Goal: Task Accomplishment & Management: Use online tool/utility

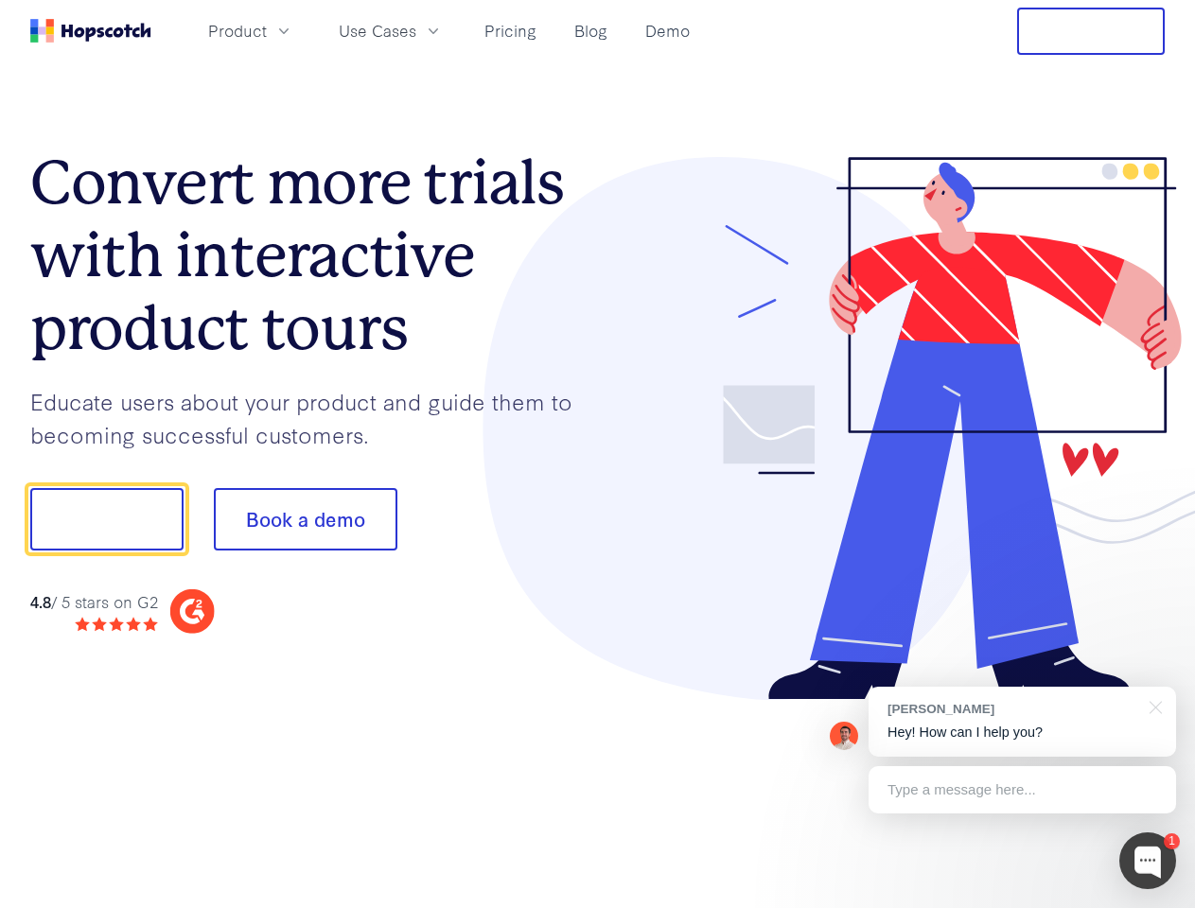
click at [598, 454] on div at bounding box center [882, 429] width 568 height 544
click at [267, 30] on span "Product" at bounding box center [237, 31] width 59 height 24
click at [416, 30] on span "Use Cases" at bounding box center [378, 31] width 78 height 24
click at [1091, 31] on button "Free Trial" at bounding box center [1091, 31] width 148 height 47
click at [106, 519] on button "Show me!" at bounding box center [106, 519] width 153 height 62
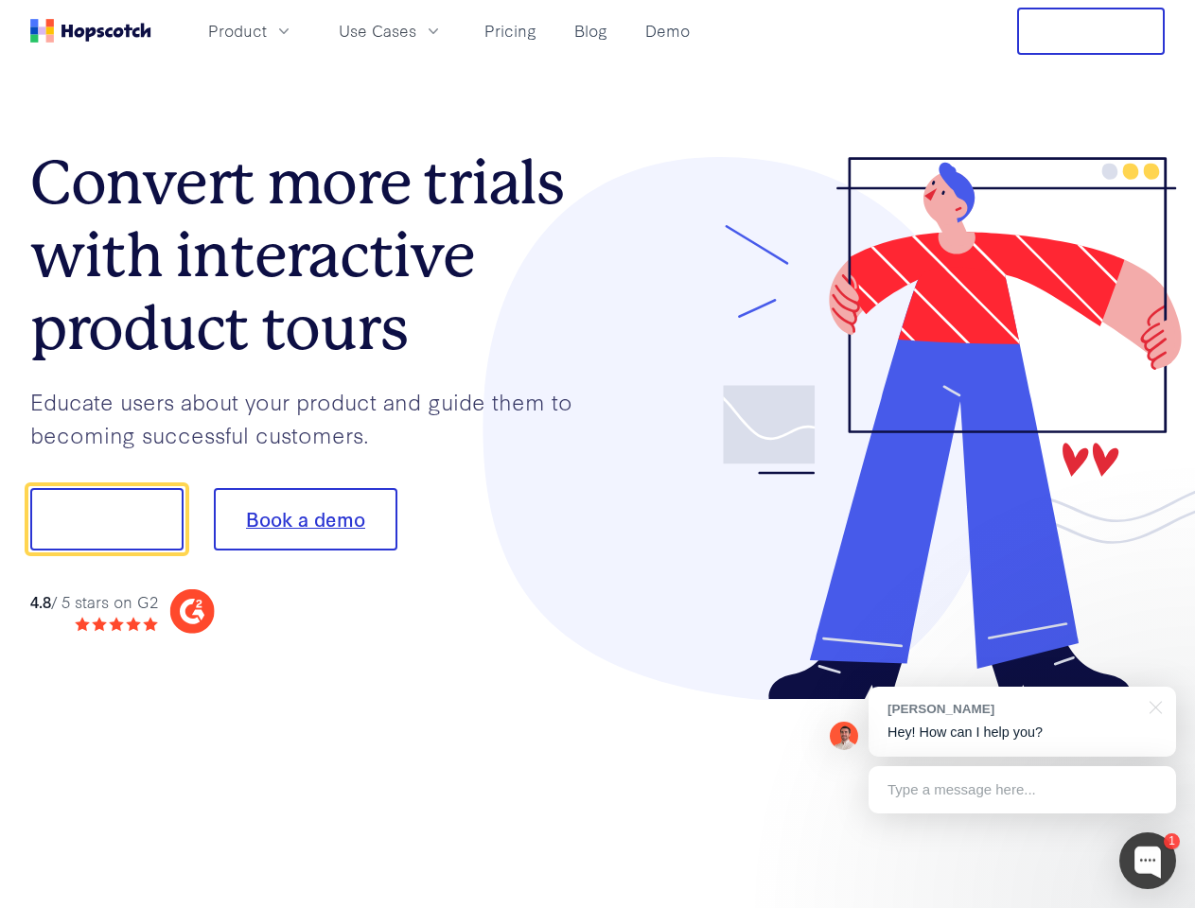
click at [305, 519] on button "Book a demo" at bounding box center [305, 519] width 183 height 62
click at [1147, 861] on div at bounding box center [1147, 860] width 57 height 57
click at [1022, 722] on div "[PERSON_NAME] Hey! How can I help you?" at bounding box center [1021, 722] width 307 height 70
click at [1152, 706] on div at bounding box center [998, 643] width 355 height 377
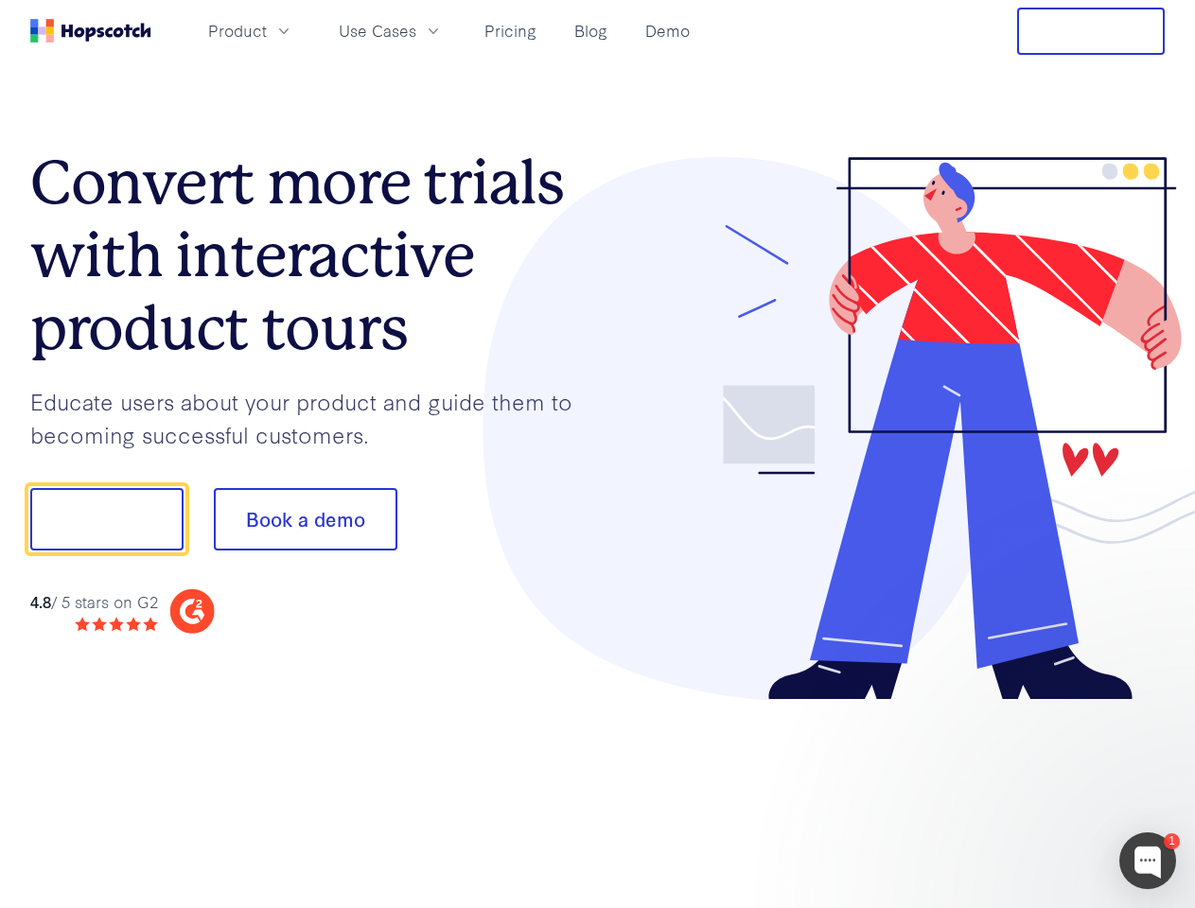
click at [1022, 790] on div at bounding box center [998, 643] width 355 height 377
